Goal: Find specific page/section: Find specific page/section

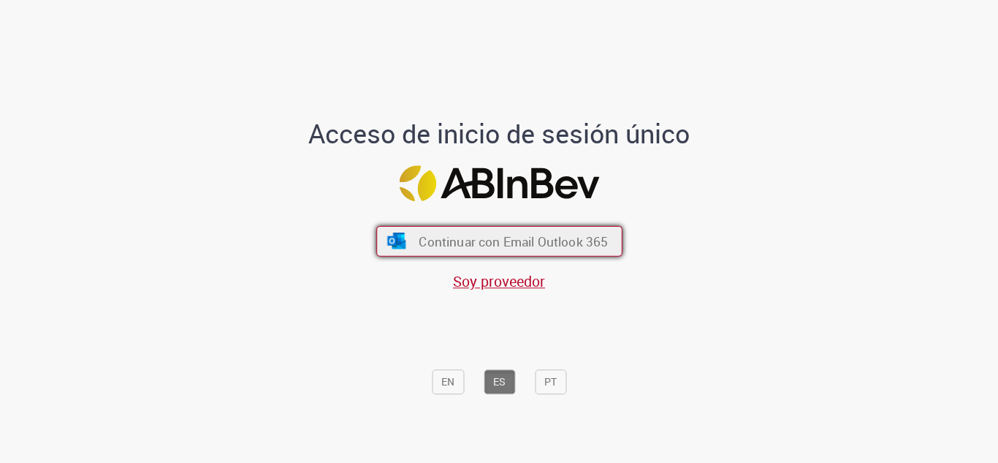
click at [475, 246] on span "Continuar con Email Outlook 365" at bounding box center [513, 240] width 189 height 17
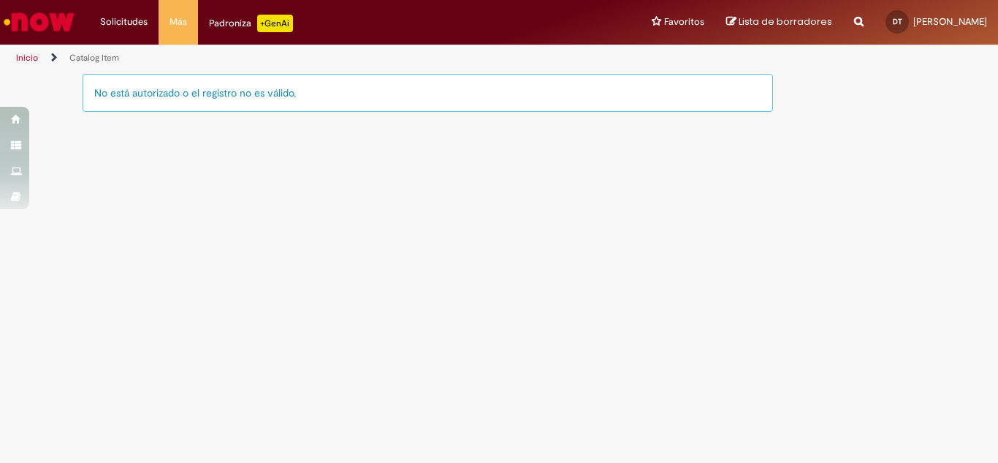
click at [45, 17] on img "Ir a la página principal" at bounding box center [38, 21] width 75 height 29
